Goal: Task Accomplishment & Management: Use online tool/utility

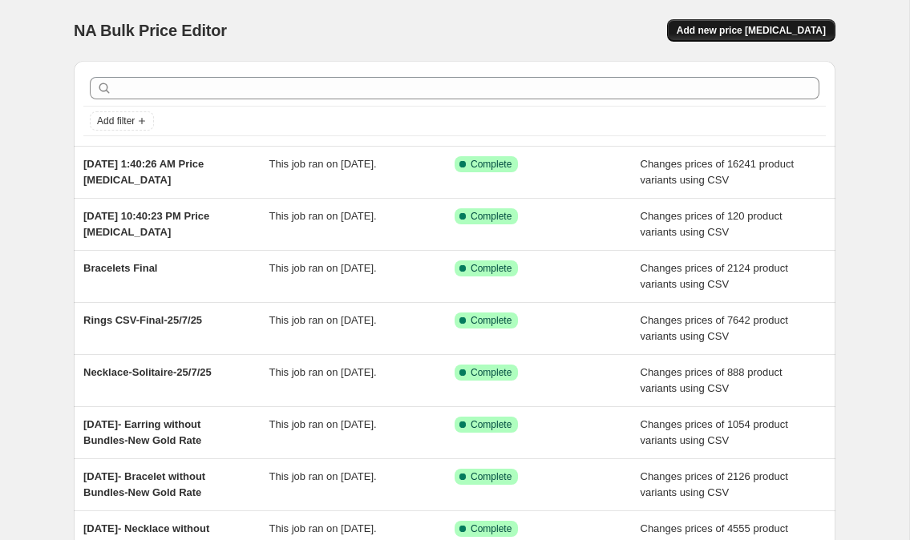
click at [773, 32] on span "Add new price [MEDICAL_DATA]" at bounding box center [750, 30] width 149 height 13
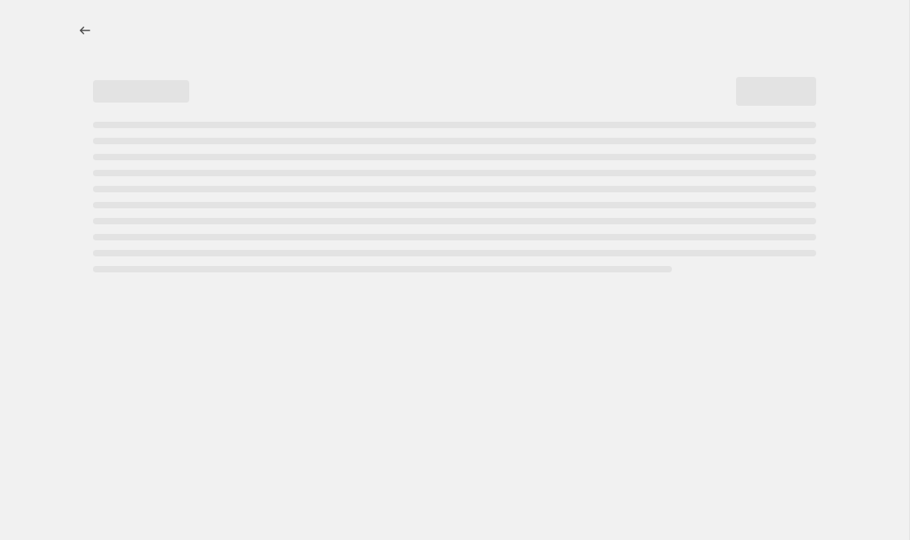
select select "percentage"
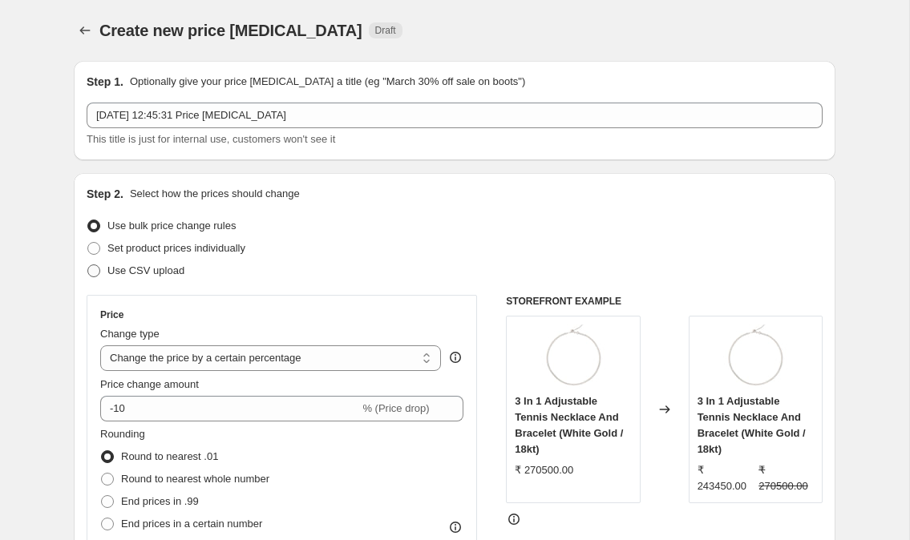
click at [164, 269] on span "Use CSV upload" at bounding box center [145, 270] width 77 height 12
click at [88, 265] on input "Use CSV upload" at bounding box center [87, 264] width 1 height 1
radio input "true"
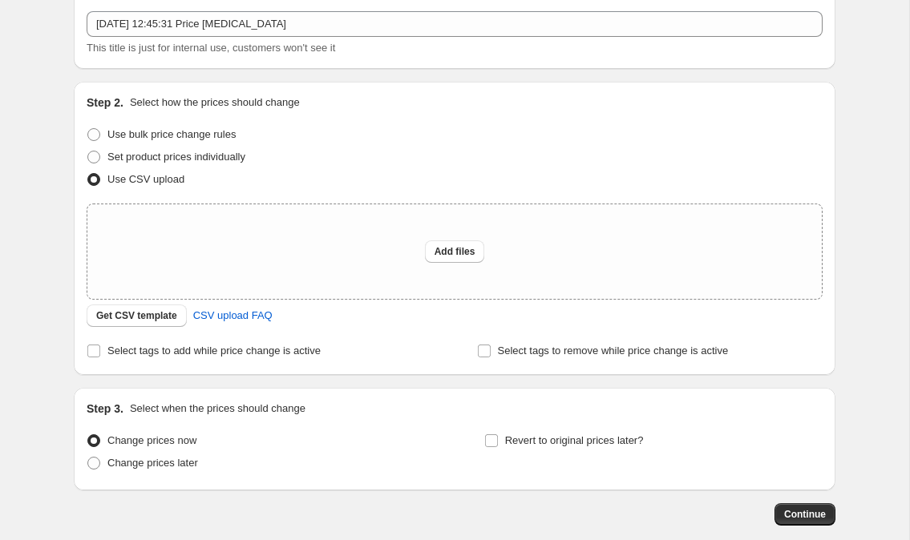
scroll to position [114, 0]
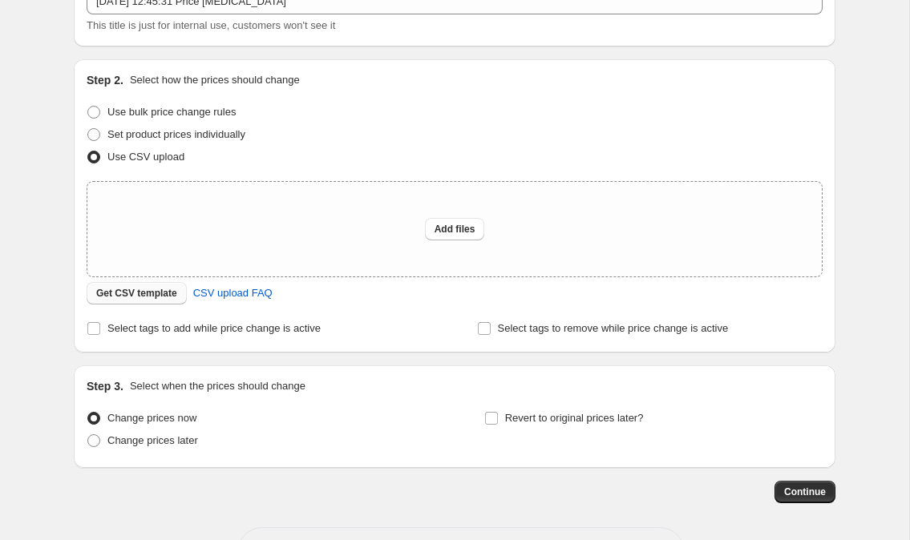
click at [172, 298] on span "Get CSV template" at bounding box center [136, 293] width 81 height 13
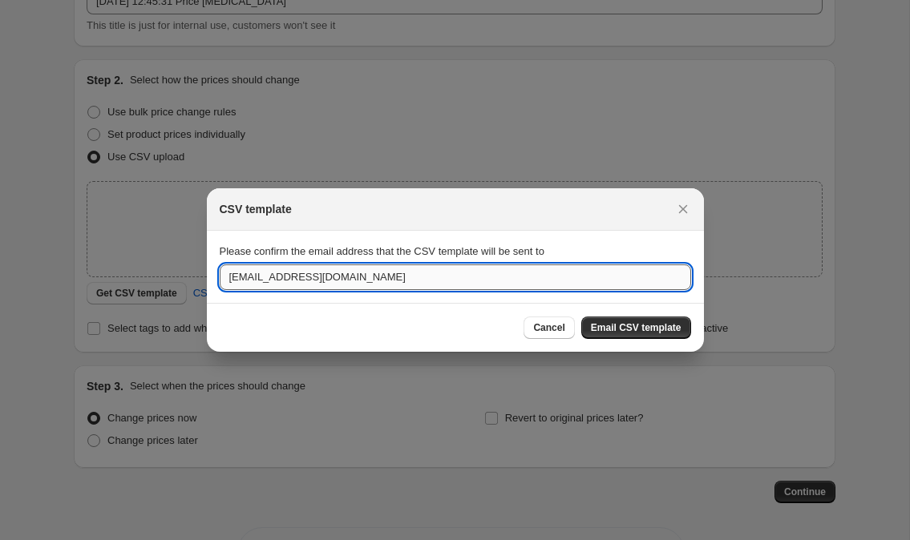
click at [307, 281] on input "[EMAIL_ADDRESS][DOMAIN_NAME]" at bounding box center [455, 277] width 471 height 26
type input "[EMAIL_ADDRESS][DOMAIN_NAME]"
click at [624, 331] on span "Email CSV template" at bounding box center [636, 327] width 91 height 13
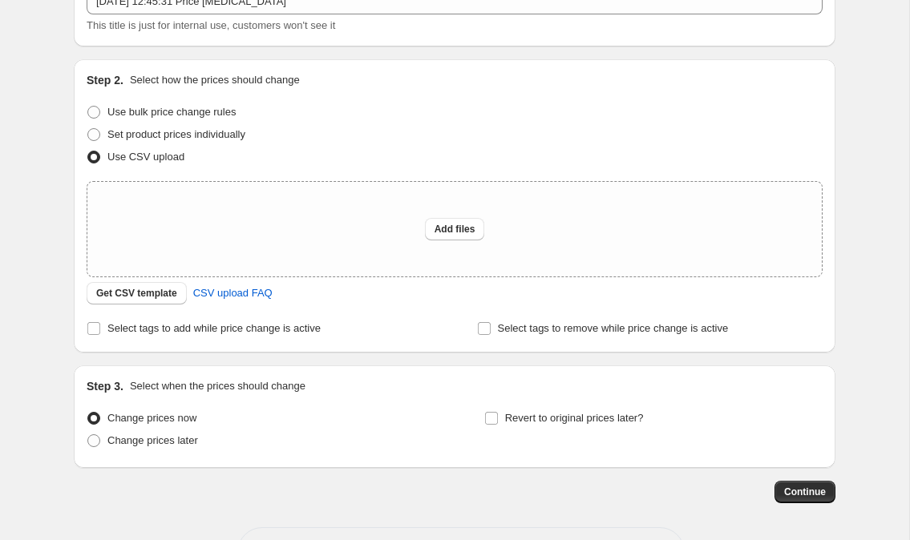
scroll to position [0, 0]
